Goal: Information Seeking & Learning: Learn about a topic

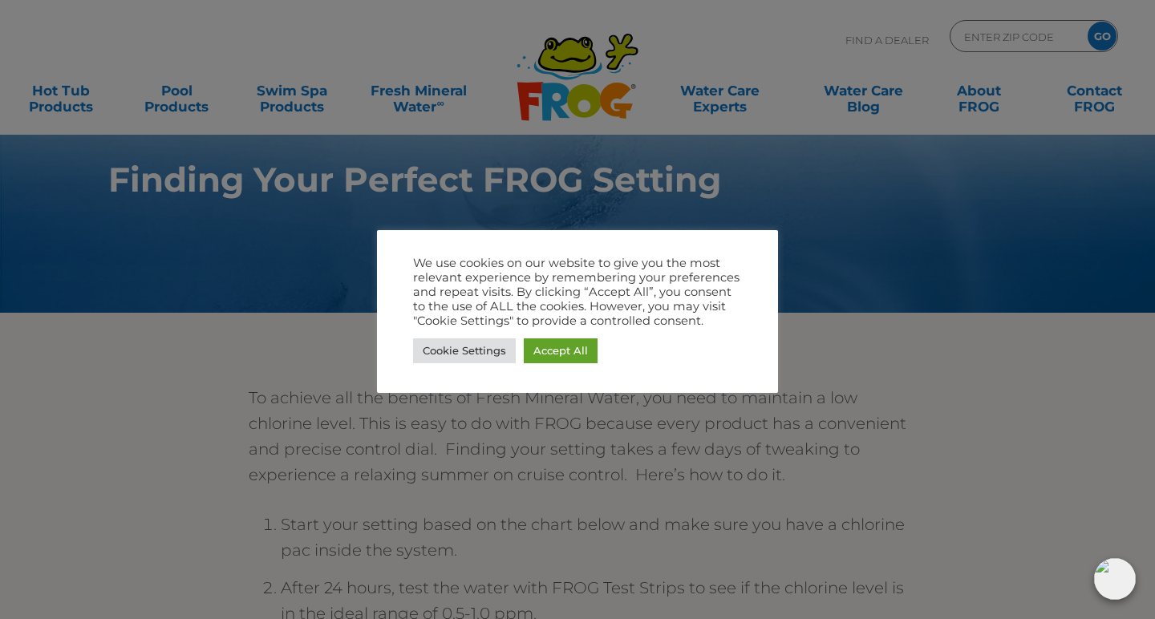
click at [670, 188] on div at bounding box center [577, 309] width 1155 height 619
click at [570, 356] on link "Accept All" at bounding box center [561, 350] width 74 height 25
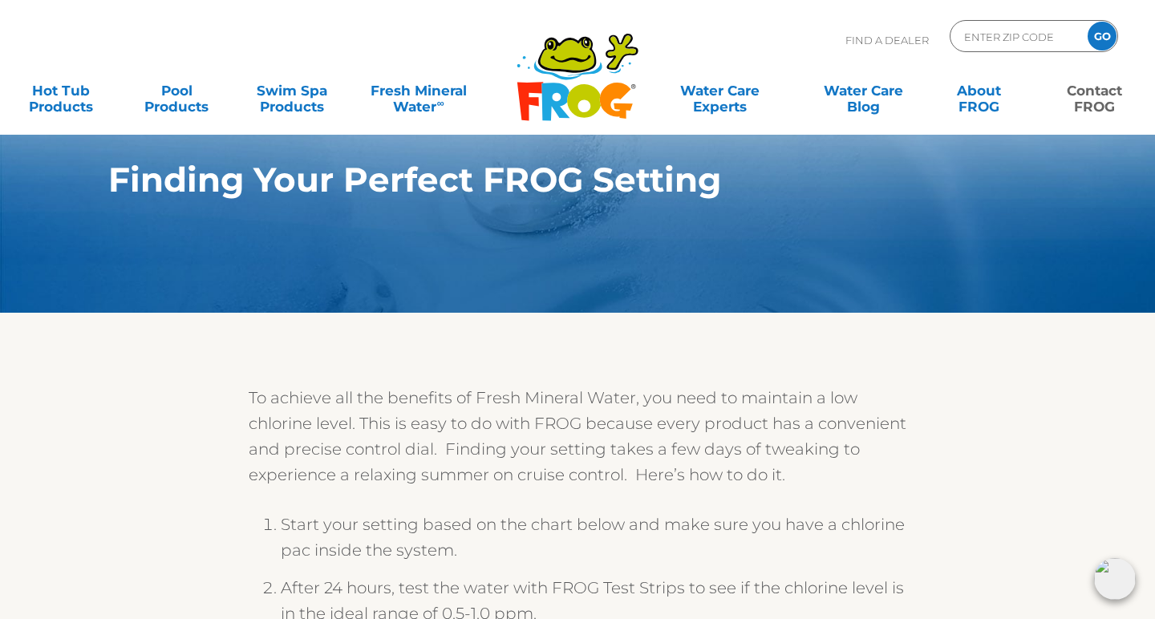
click at [1082, 102] on link "Contact FROG" at bounding box center [1094, 91] width 90 height 32
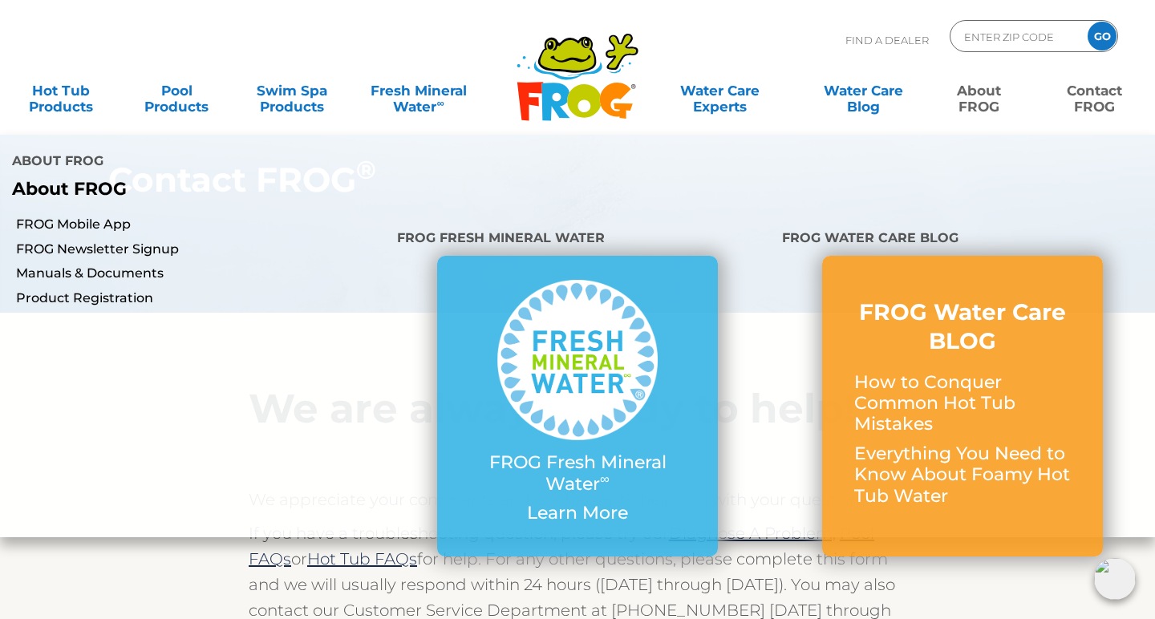
click at [979, 107] on link "About FROG" at bounding box center [978, 91] width 90 height 32
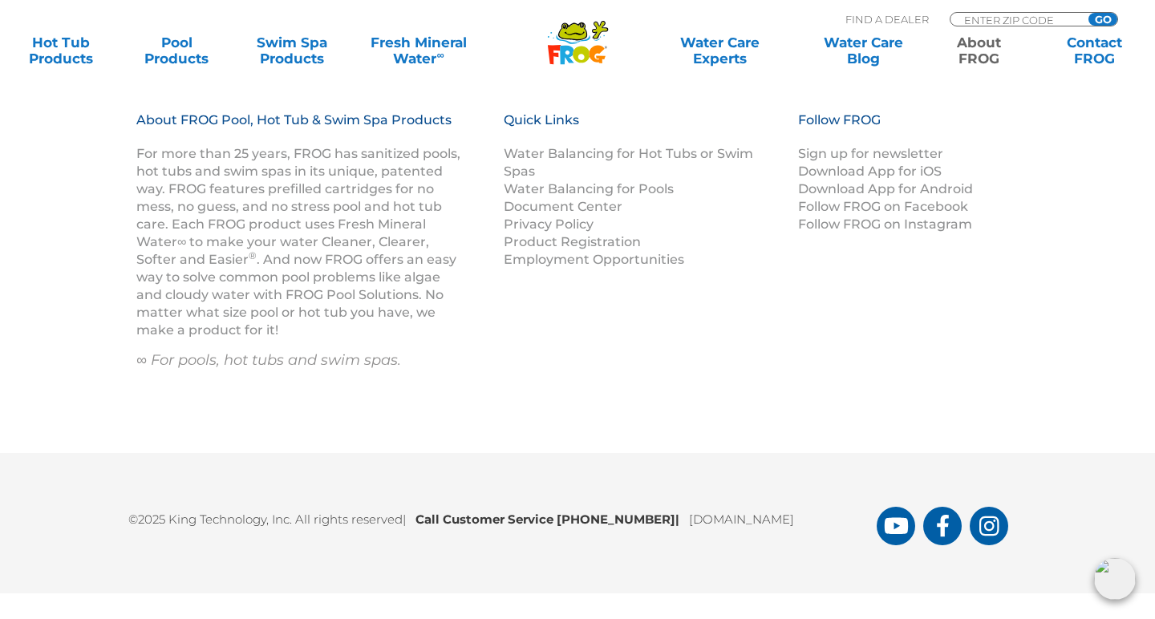
scroll to position [2946, 0]
click at [759, 524] on link "[DOMAIN_NAME]" at bounding box center [741, 519] width 105 height 15
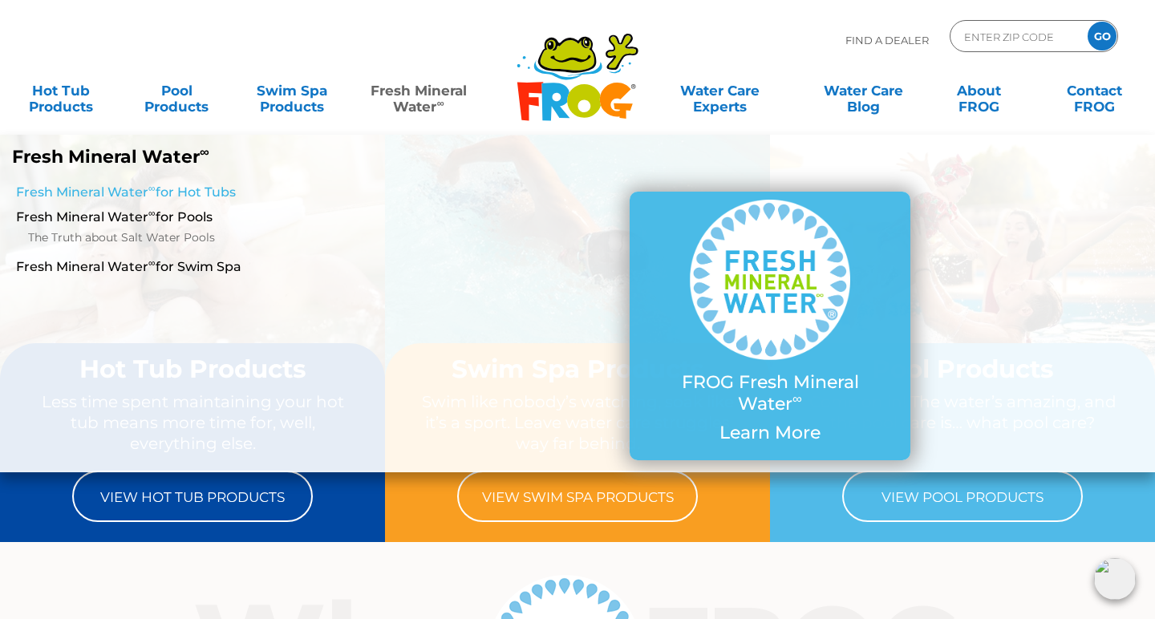
click at [106, 195] on link "Fresh Mineral Water ∞ for Hot Tubs" at bounding box center [200, 193] width 369 height 18
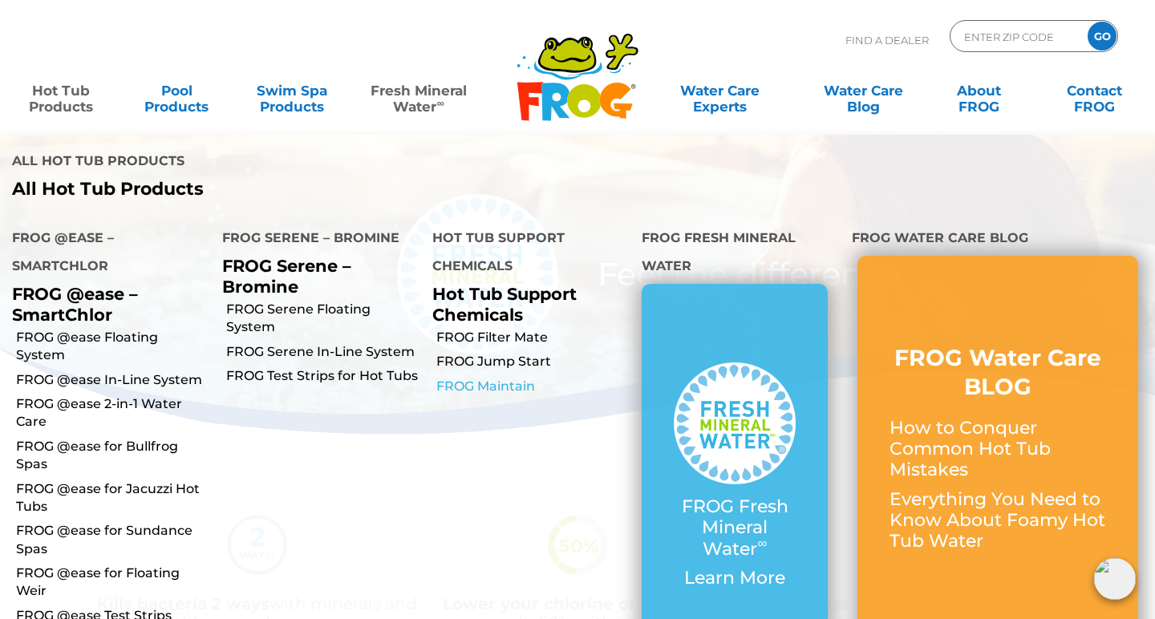
click at [505, 378] on link "FROG Maintain" at bounding box center [533, 387] width 194 height 18
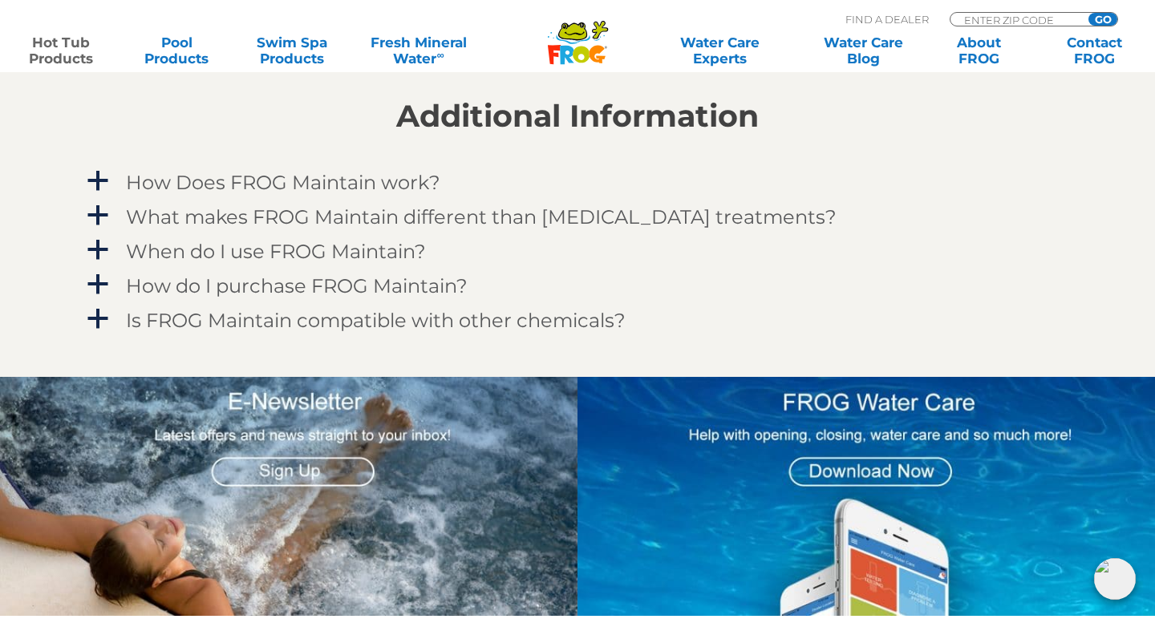
scroll to position [1372, 1]
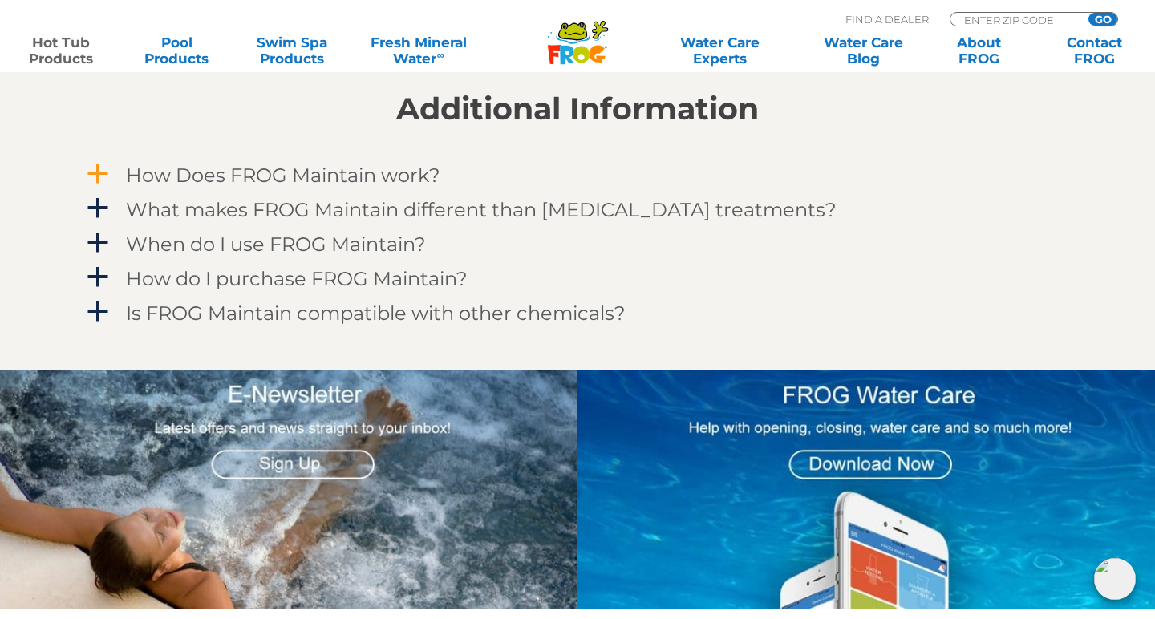
click at [354, 176] on h4 "How Does FROG Maintain work?" at bounding box center [283, 175] width 314 height 22
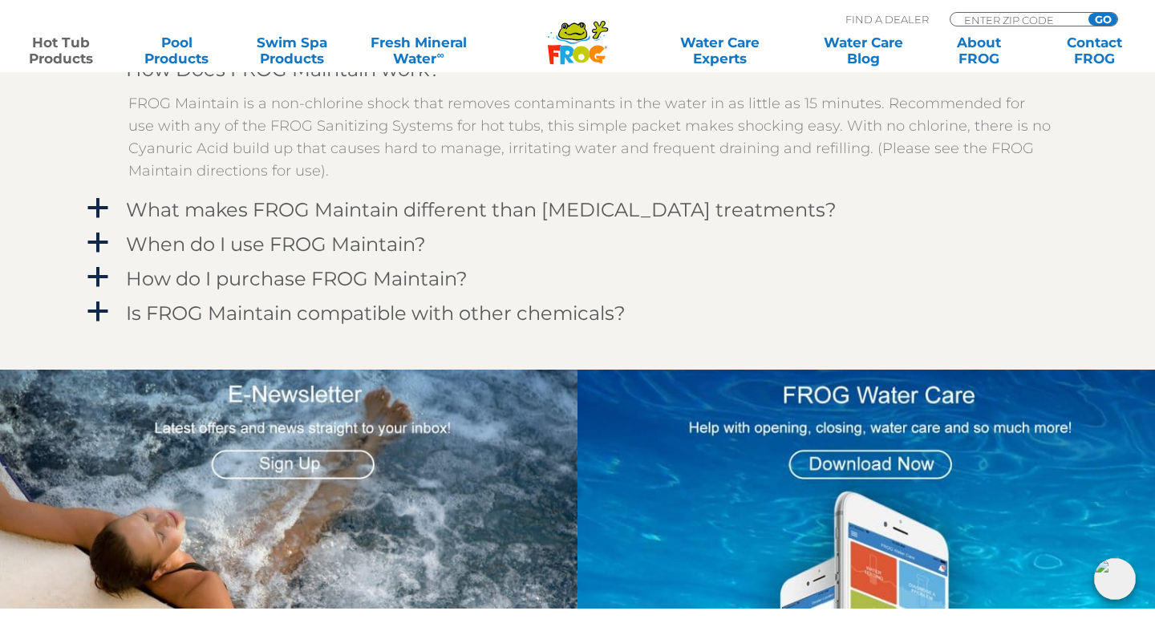
scroll to position [1492, 1]
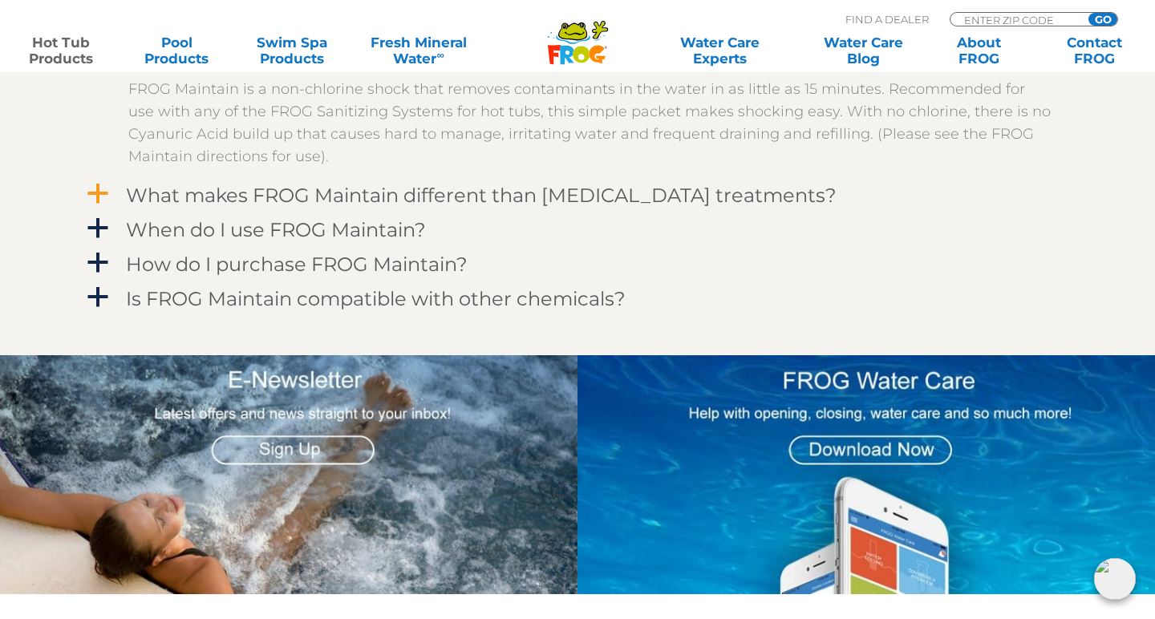
click at [344, 196] on h4 "What makes FROG Maintain different than other shock treatments?" at bounding box center [481, 195] width 710 height 22
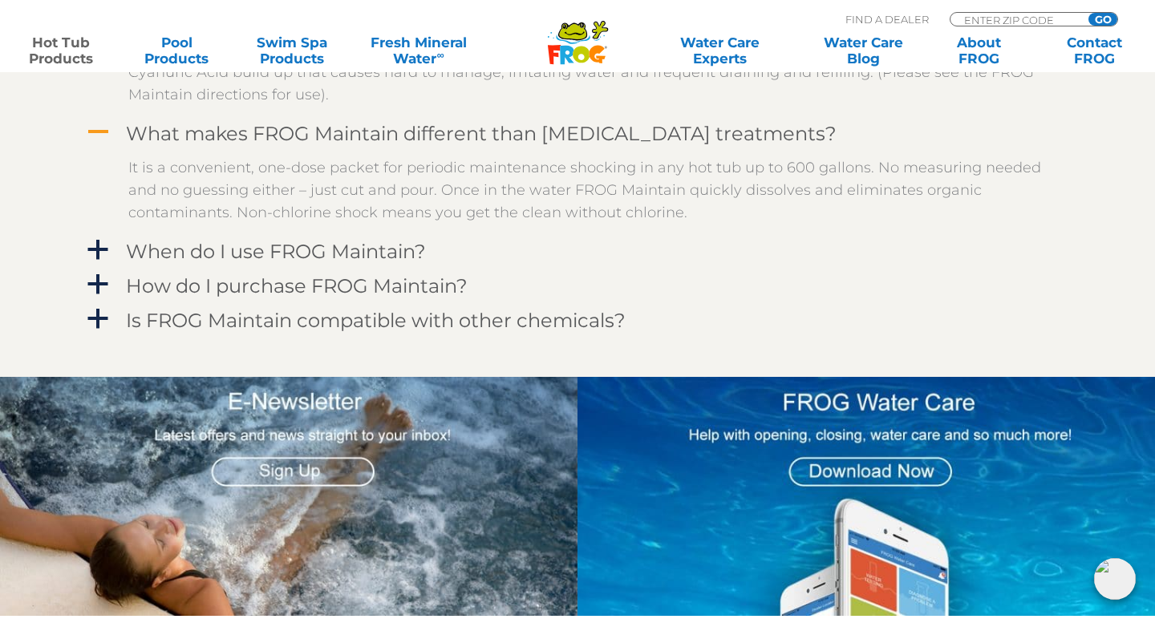
scroll to position [1554, 3]
click at [390, 251] on h4 "When do I use FROG Maintain?" at bounding box center [276, 252] width 300 height 22
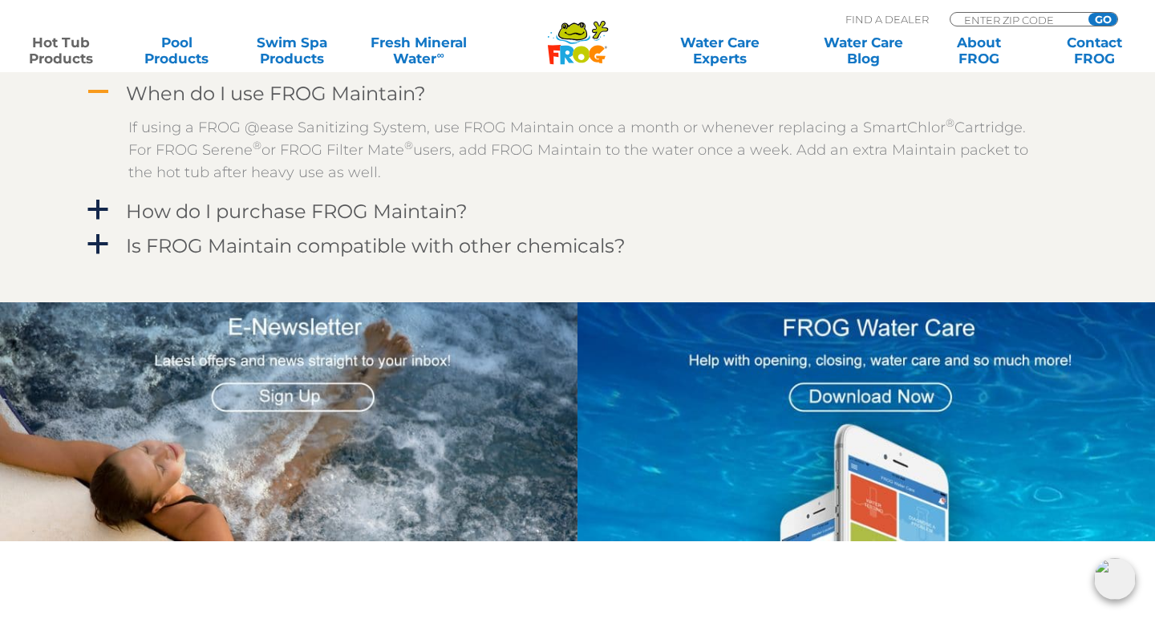
scroll to position [1713, 3]
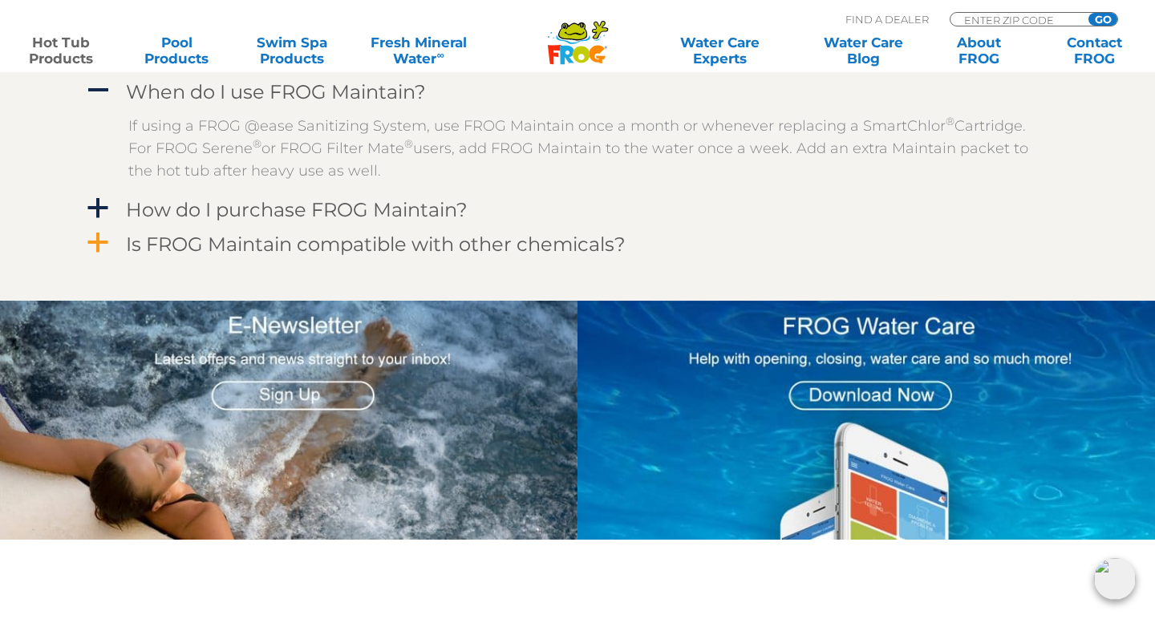
click at [385, 246] on h4 "Is FROG Maintain compatible with other chemicals?" at bounding box center [375, 244] width 499 height 22
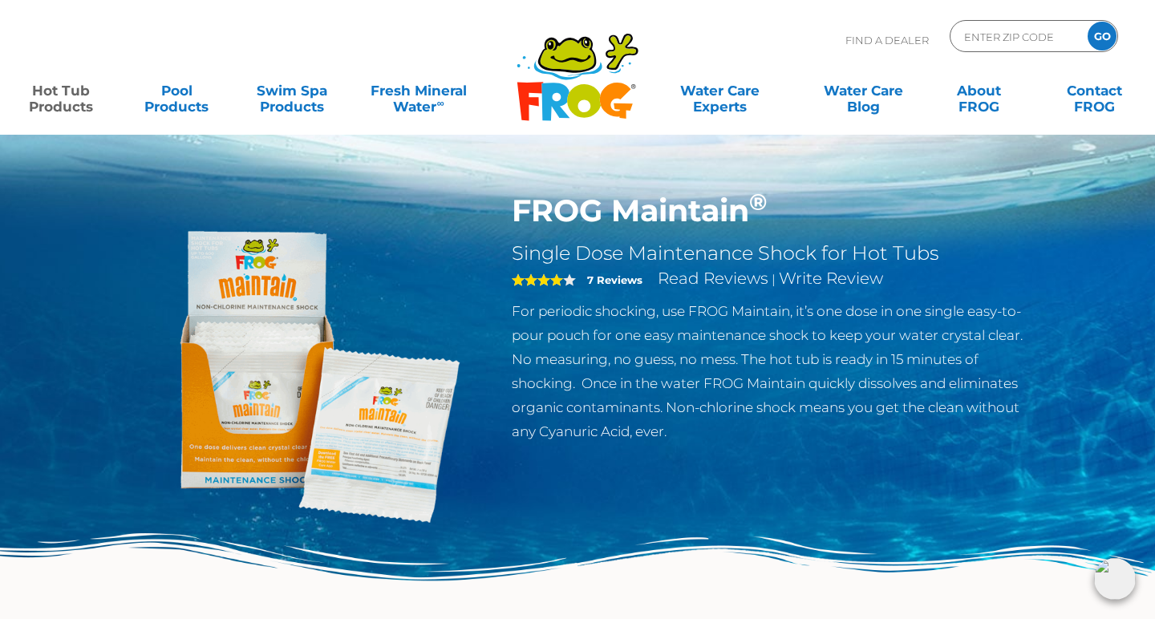
scroll to position [0, 3]
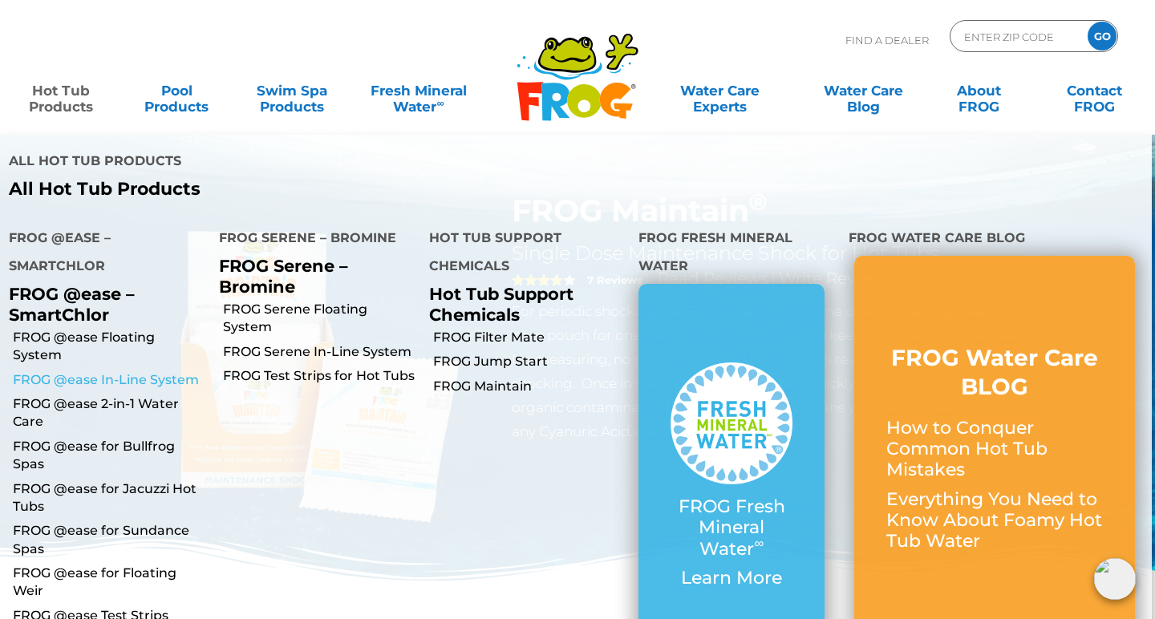
click at [121, 371] on link "FROG @ease In-Line System" at bounding box center [110, 380] width 194 height 18
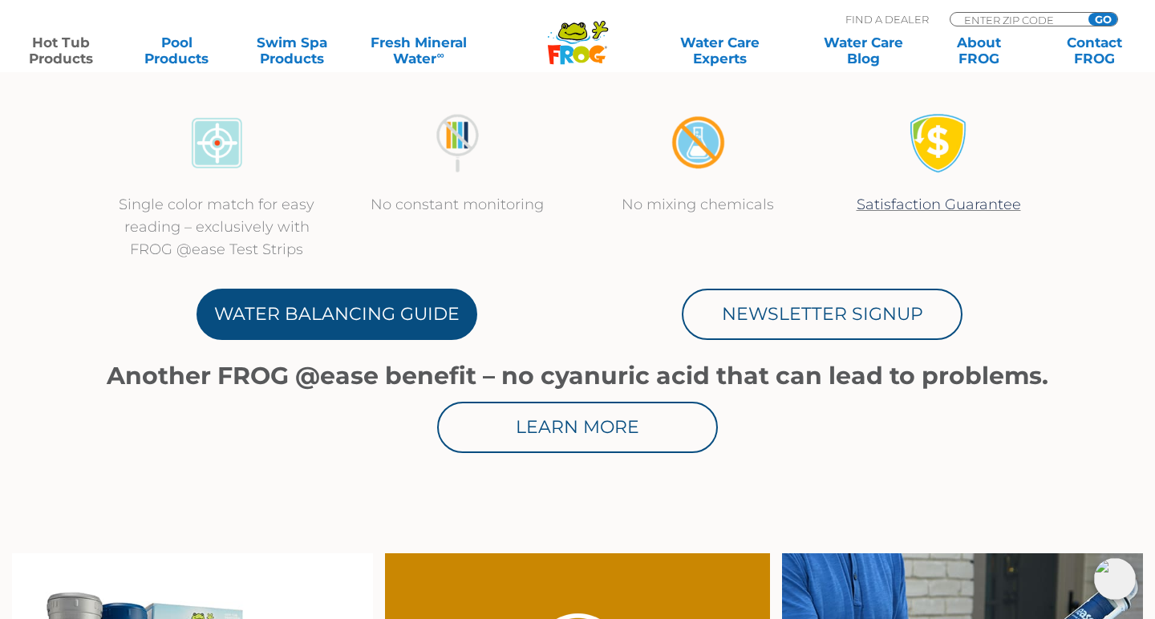
scroll to position [750, 0]
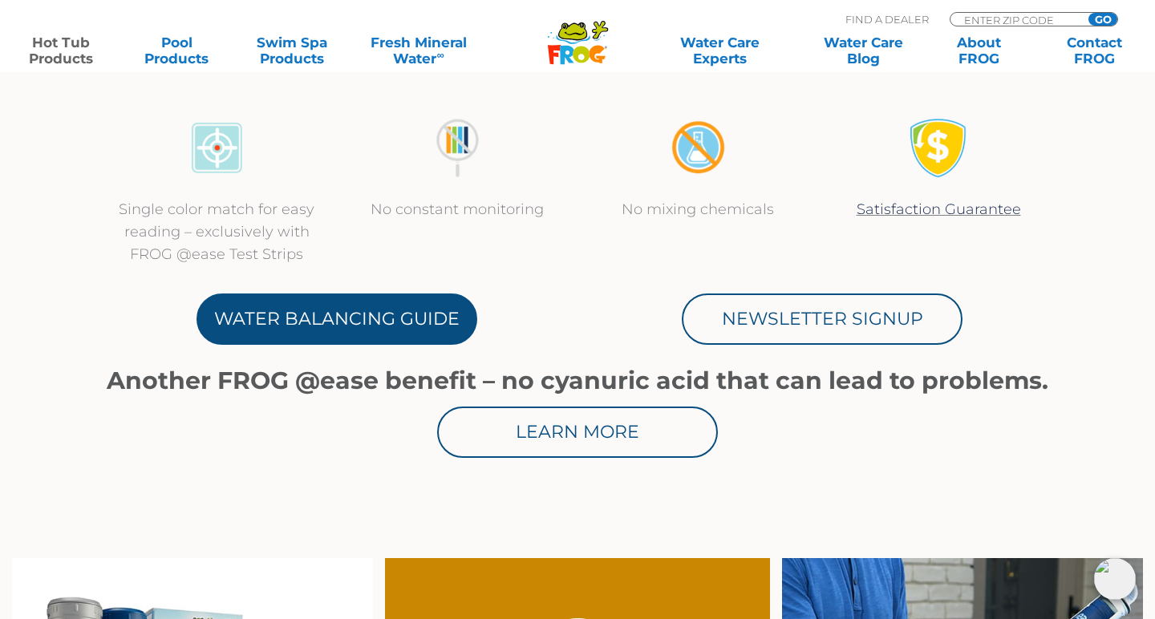
click at [397, 327] on link "Water Balancing Guide" at bounding box center [336, 318] width 281 height 51
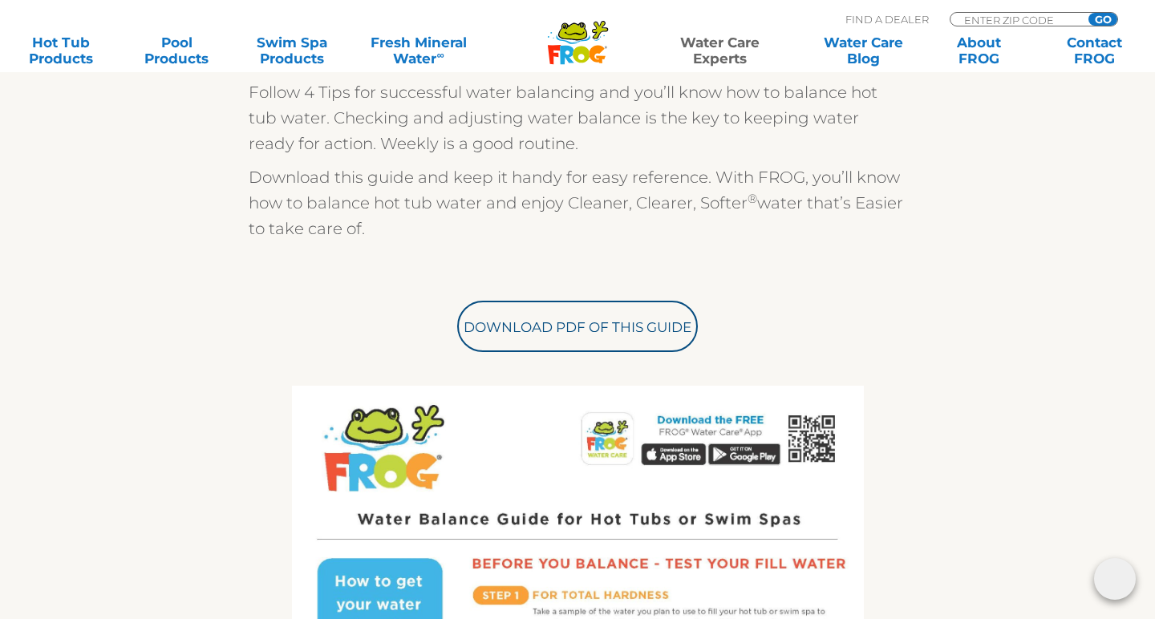
scroll to position [472, 0]
